Goal: Task Accomplishment & Management: Manage account settings

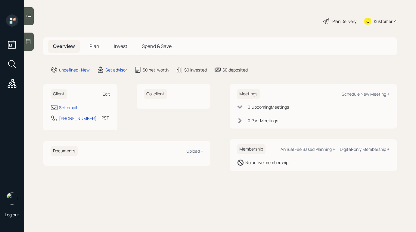
click at [110, 93] on div "Edit" at bounding box center [107, 94] width 8 height 6
select select "America/Los_Angeles"
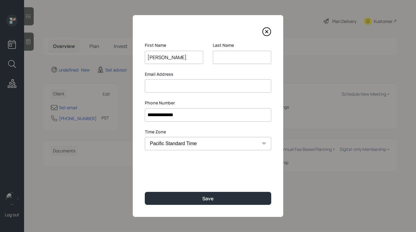
type input "[PERSON_NAME]"
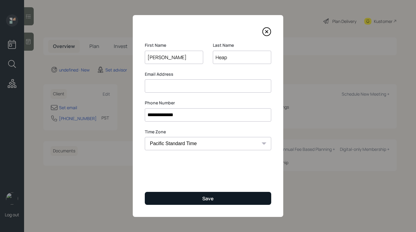
type input "Heap"
click at [185, 201] on button "Save" at bounding box center [208, 198] width 127 height 13
